Goal: Task Accomplishment & Management: Manage account settings

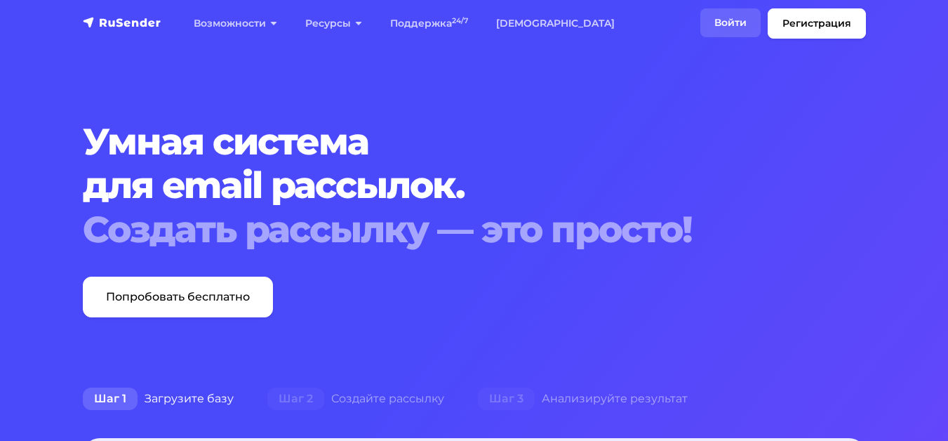
click at [701, 37] on link "Войти" at bounding box center [731, 22] width 60 height 29
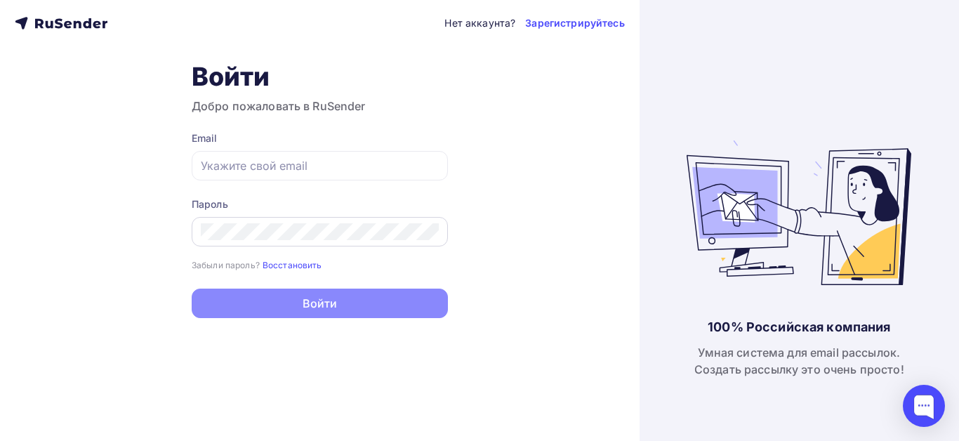
type input "[EMAIL_ADDRESS][DOMAIN_NAME]"
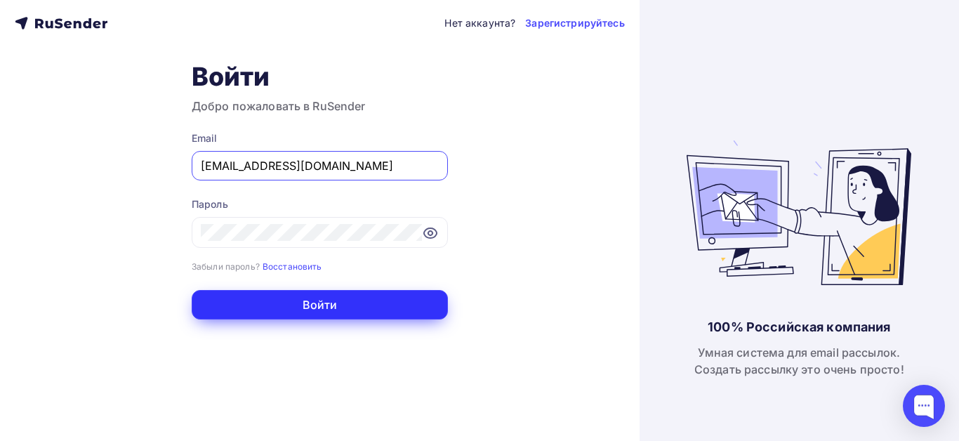
click at [321, 304] on button "Войти" at bounding box center [320, 304] width 256 height 29
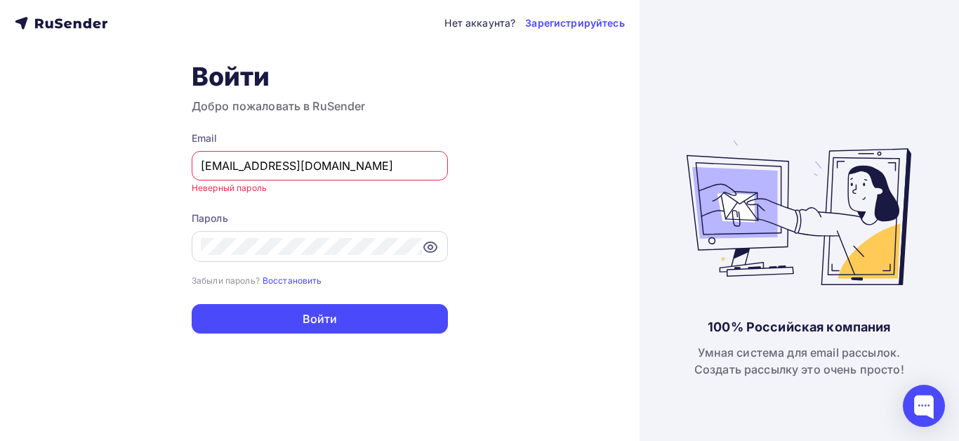
click at [430, 247] on icon at bounding box center [430, 247] width 17 height 17
click at [314, 246] on div at bounding box center [320, 246] width 256 height 31
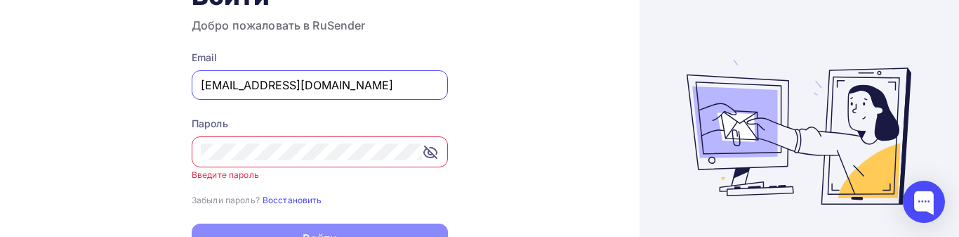
scroll to position [140, 0]
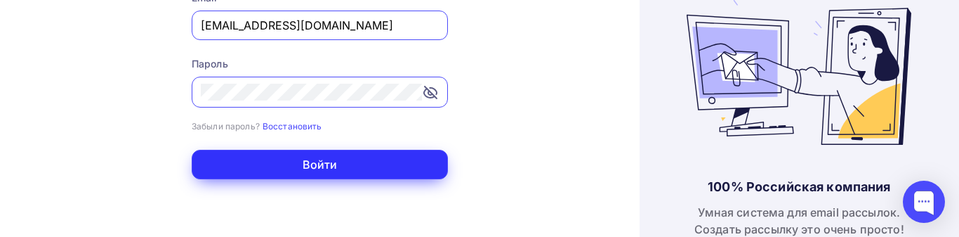
click at [314, 169] on button "Войти" at bounding box center [320, 164] width 256 height 29
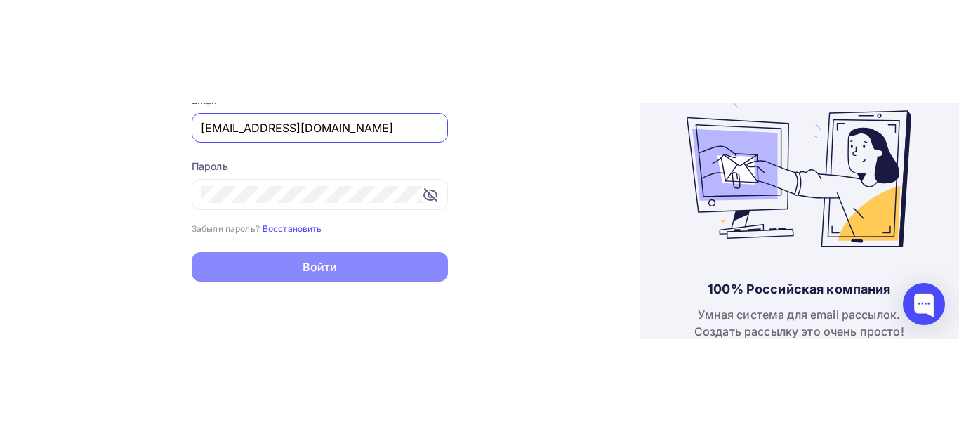
scroll to position [0, 0]
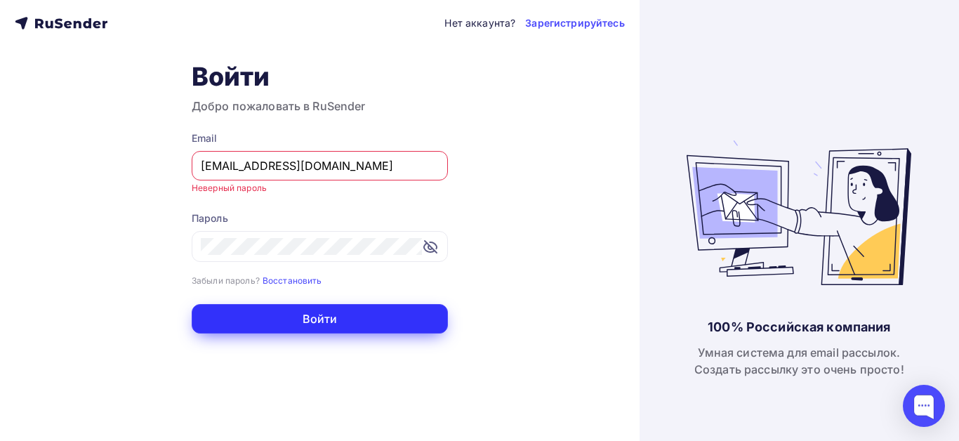
click at [321, 323] on button "Войти" at bounding box center [320, 318] width 256 height 29
click at [323, 321] on button "Войти" at bounding box center [320, 318] width 256 height 29
click at [324, 321] on button "Войти" at bounding box center [320, 318] width 256 height 29
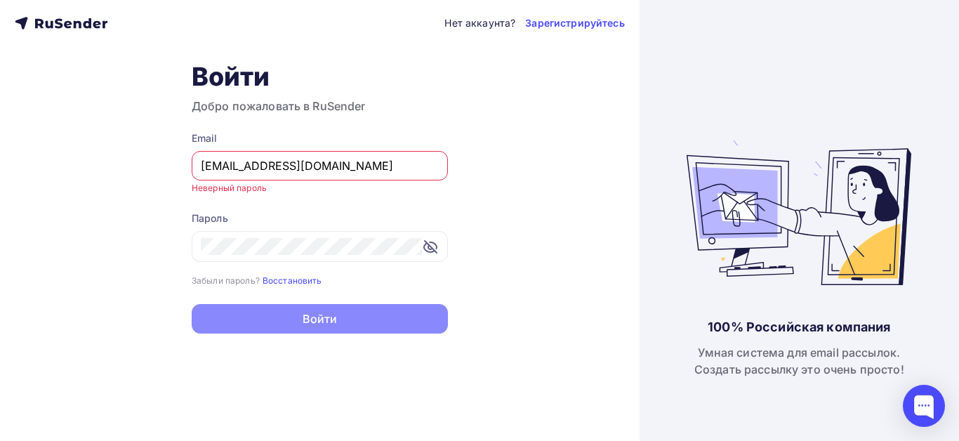
click at [324, 321] on button "Войти" at bounding box center [320, 318] width 256 height 29
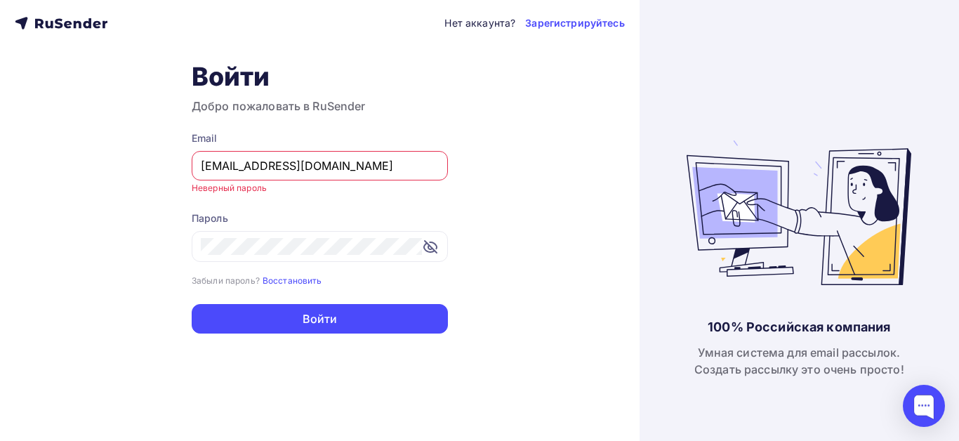
click at [204, 166] on input "sarovmihail375@Gmail.com" at bounding box center [320, 165] width 238 height 17
click at [380, 246] on div at bounding box center [320, 246] width 256 height 31
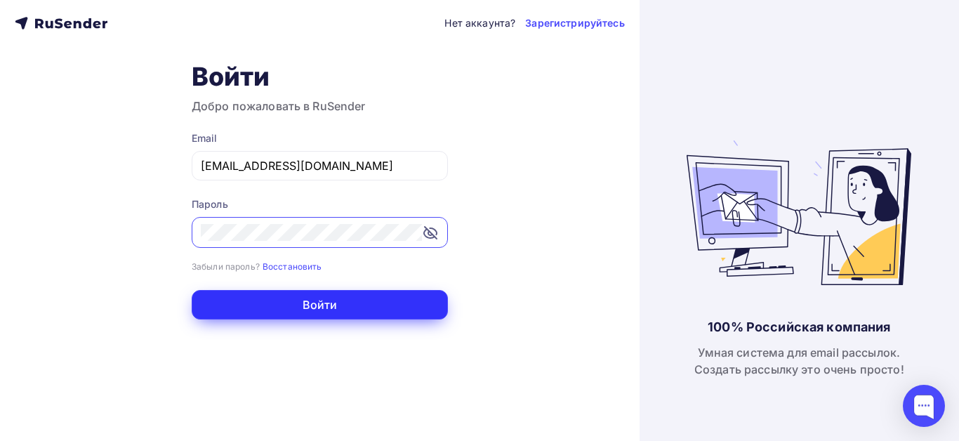
click at [321, 303] on button "Войти" at bounding box center [320, 304] width 256 height 29
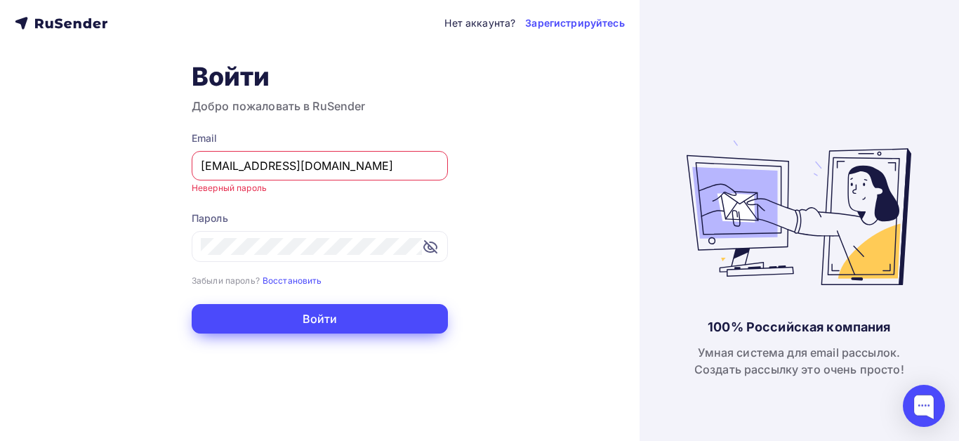
click at [321, 303] on form "Email sarovmihail375@Gmail.com Неверный пароль Пароль Забыли пароль? Восстанови…" at bounding box center [320, 232] width 256 height 202
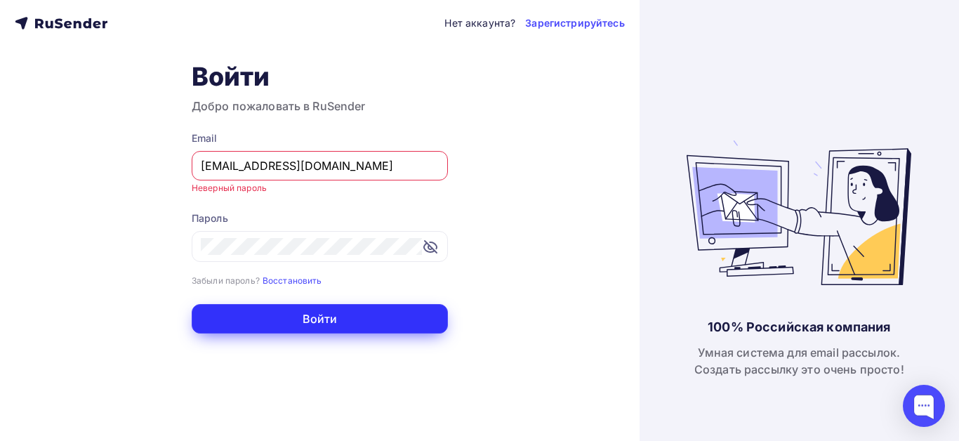
click at [321, 314] on button "Войти" at bounding box center [320, 318] width 256 height 29
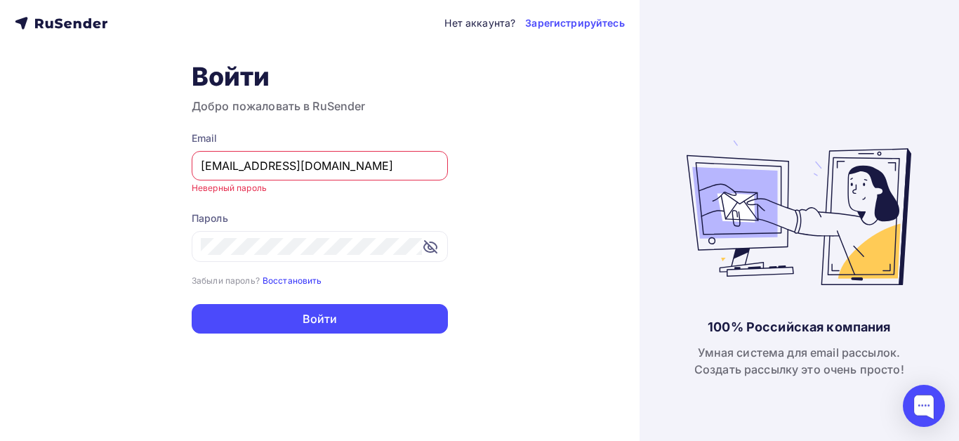
click at [285, 281] on small "Восстановить" at bounding box center [293, 280] width 60 height 11
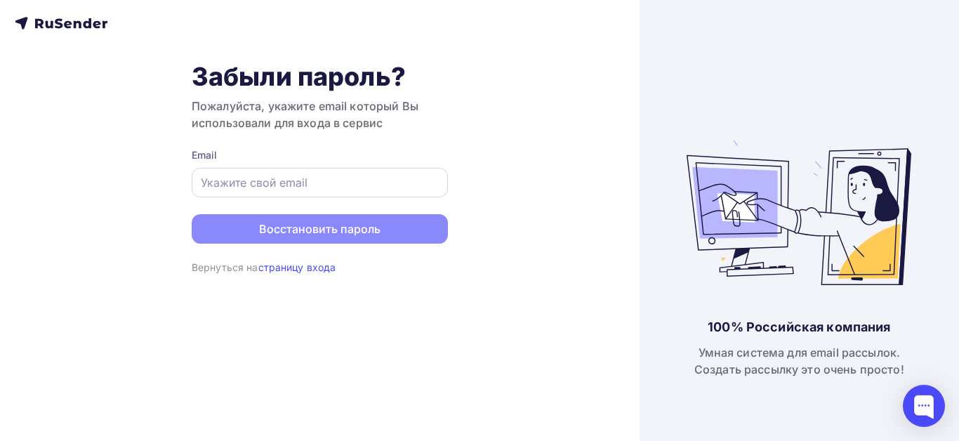
click at [226, 183] on input "text" at bounding box center [320, 182] width 238 height 17
type input "sarovmihail375@Gmail.com"
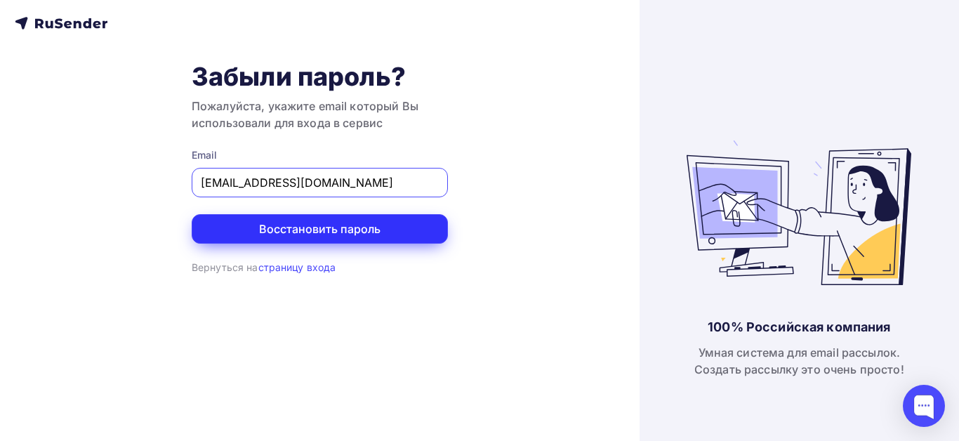
click at [304, 230] on button "Восстановить пароль" at bounding box center [320, 228] width 256 height 29
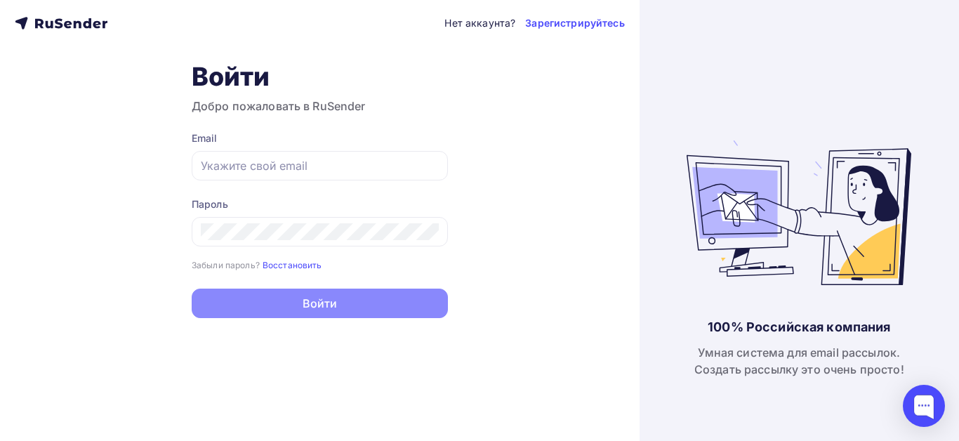
type input "sarovmihail375@Gmail.com"
